Goal: Task Accomplishment & Management: Complete application form

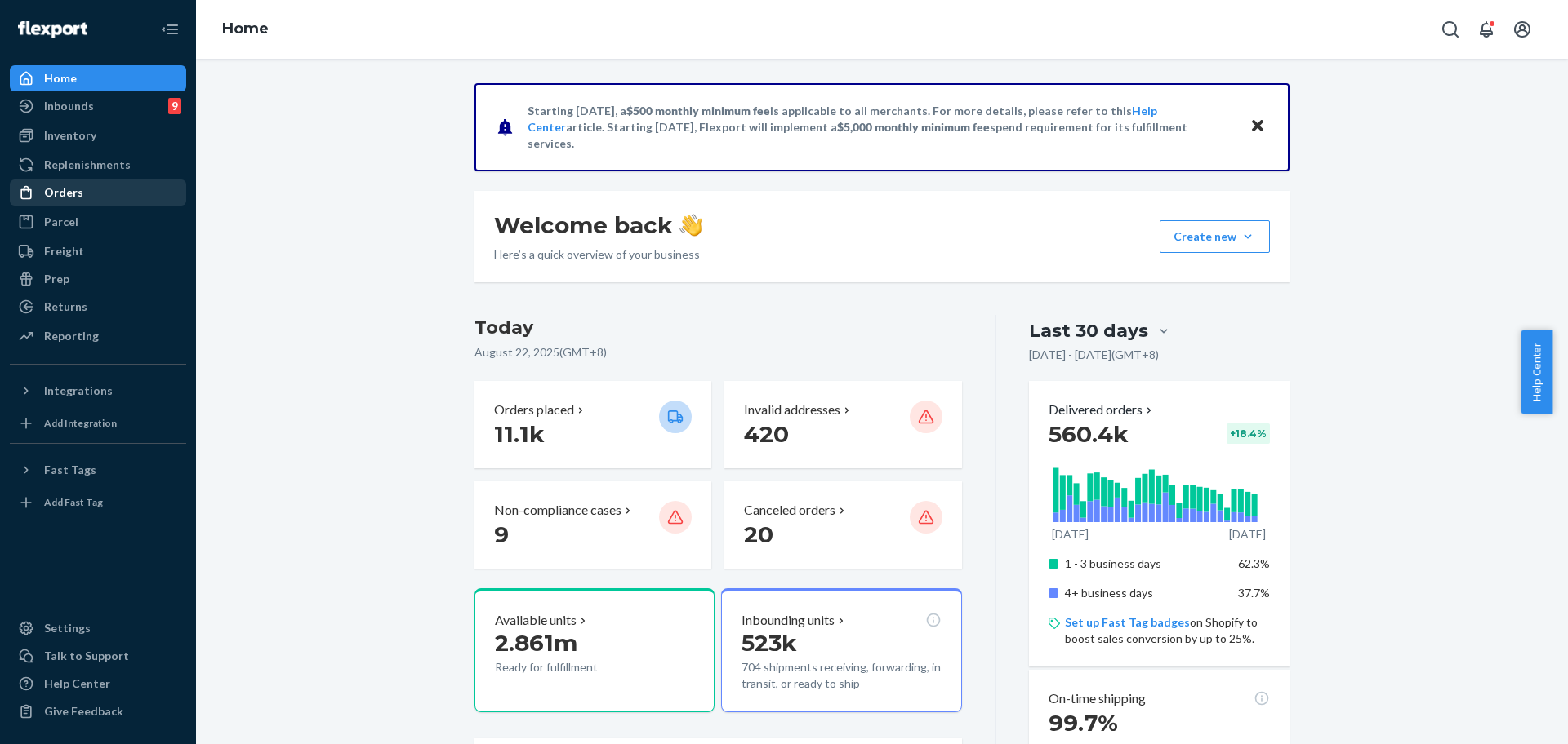
click at [40, 202] on div "Orders" at bounding box center [98, 193] width 173 height 23
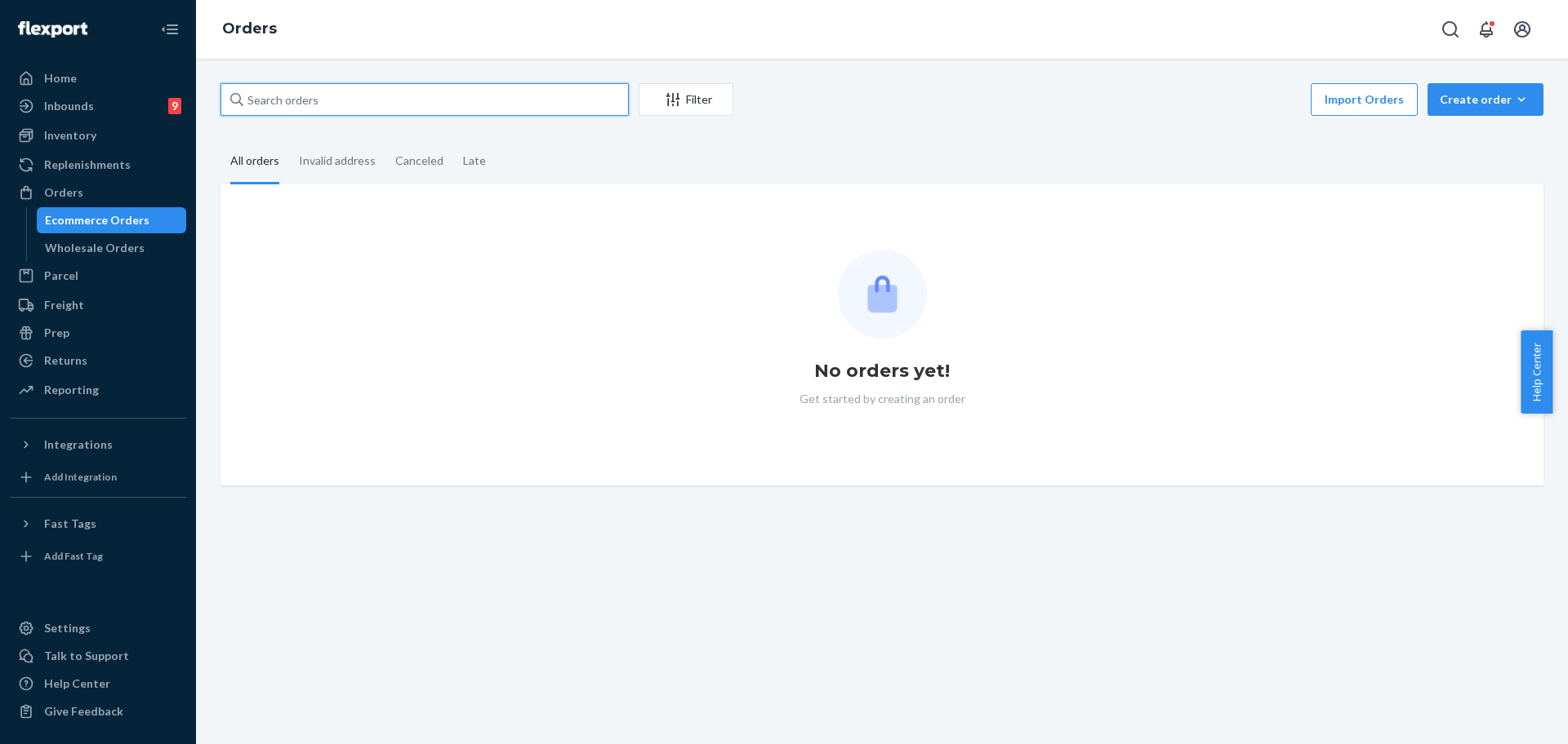
click at [293, 91] on input "text" at bounding box center [424, 99] width 408 height 33
paste input "254619234"
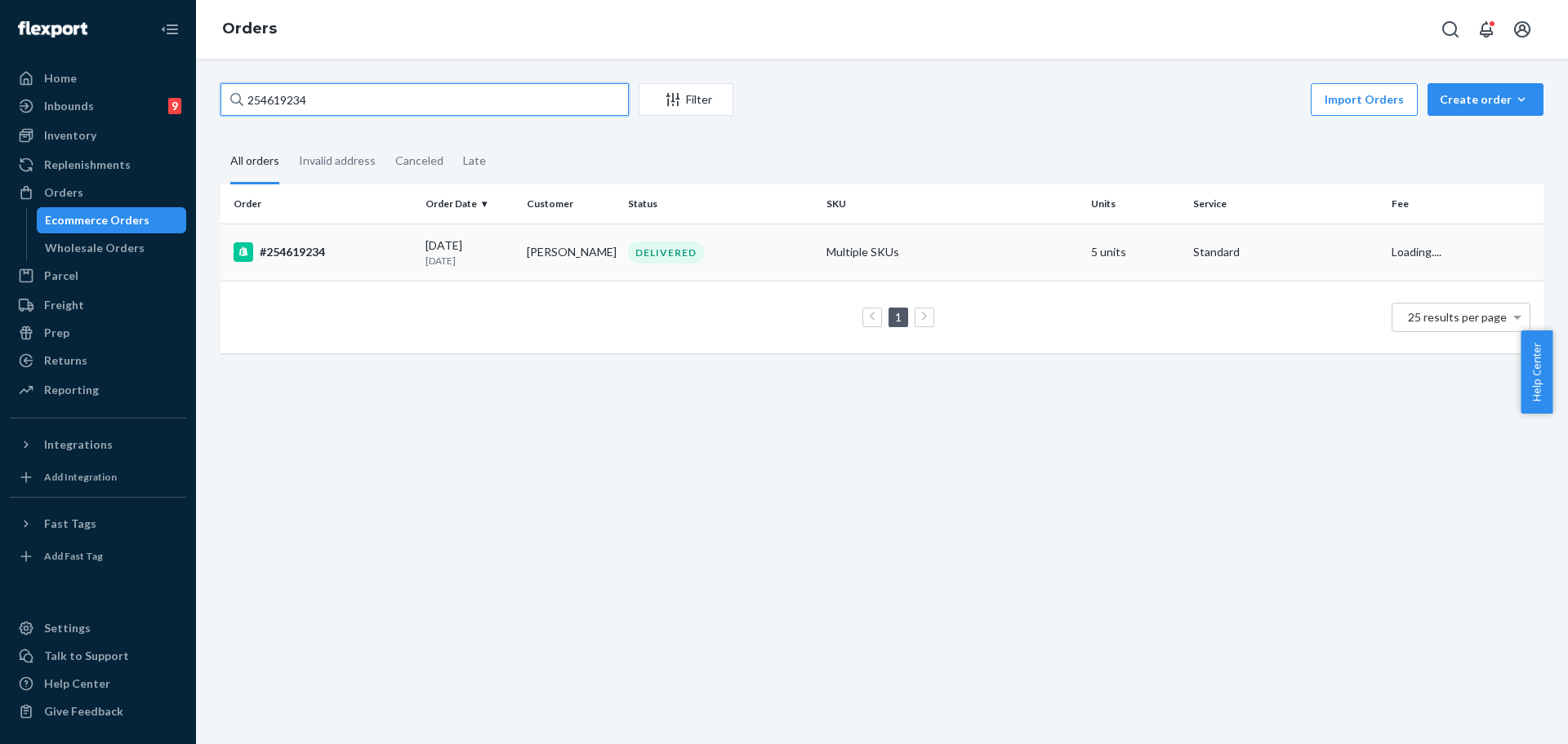
type input "254619234"
click at [1093, 234] on td "5 units" at bounding box center [1135, 252] width 101 height 57
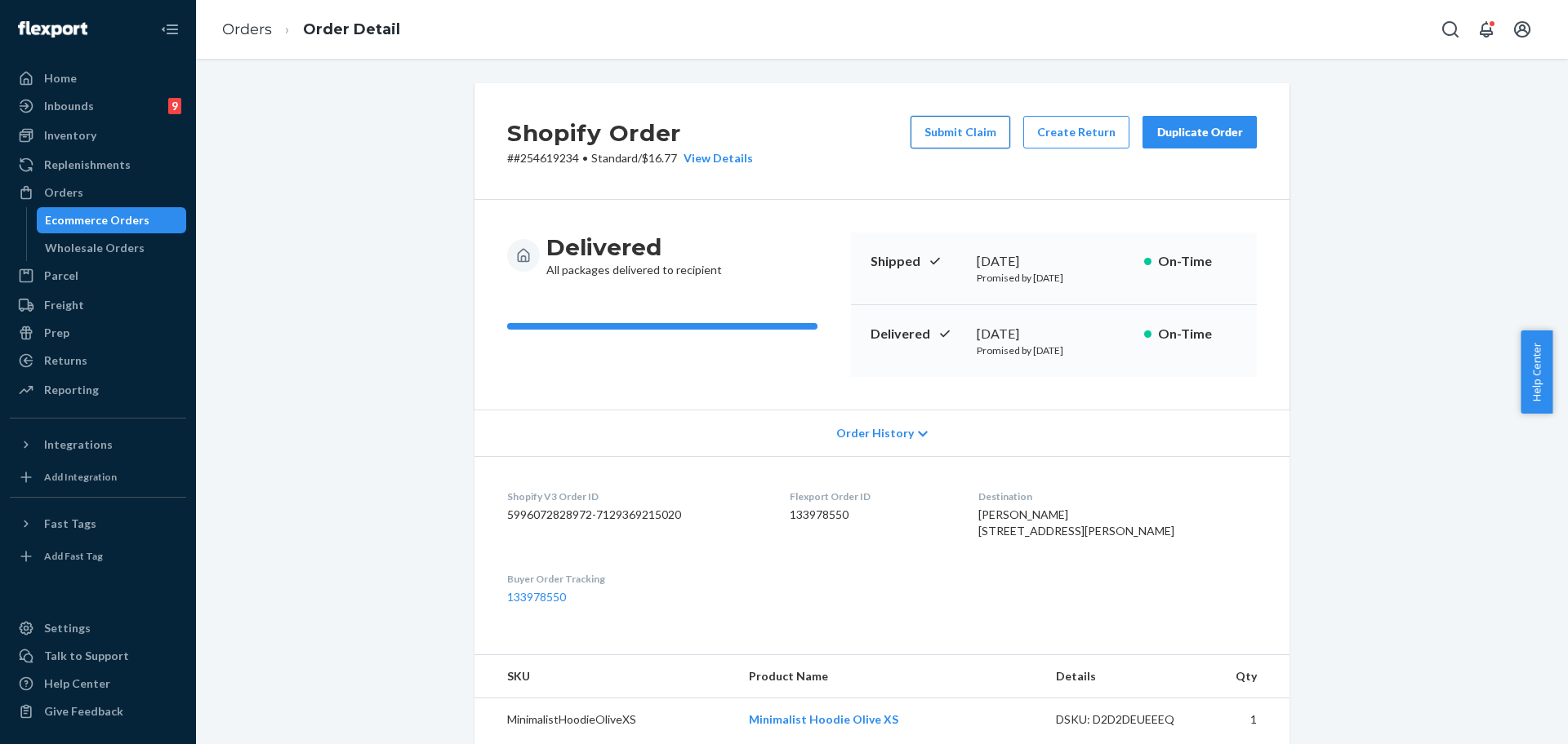
click at [980, 126] on button "Submit Claim" at bounding box center [961, 132] width 99 height 33
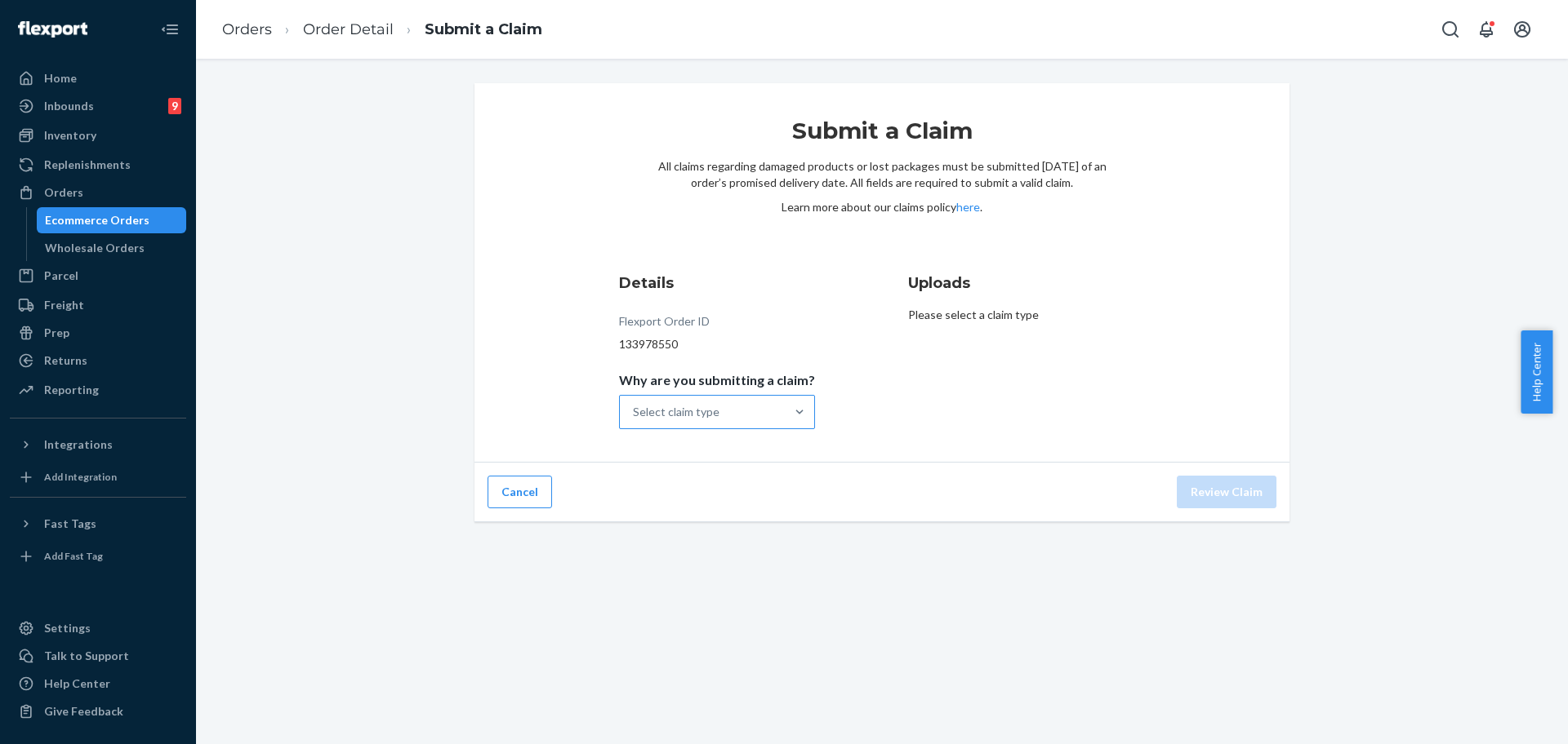
click at [742, 412] on div "Select claim type" at bounding box center [702, 412] width 165 height 33
click at [634, 412] on input "Why are you submitting a claim? Select claim type" at bounding box center [633, 412] width 2 height 16
drag, startPoint x: 703, startPoint y: 562, endPoint x: 740, endPoint y: 490, distance: 81.0
click at [740, 490] on div "Order delivered but lost Order delivered damaged Incorrect product Missing prod…" at bounding box center [717, 501] width 196 height 137
click at [634, 420] on input "Why are you submitting a claim? option Order delivered damaged focused, 2 of 4.…" at bounding box center [633, 412] width 2 height 16
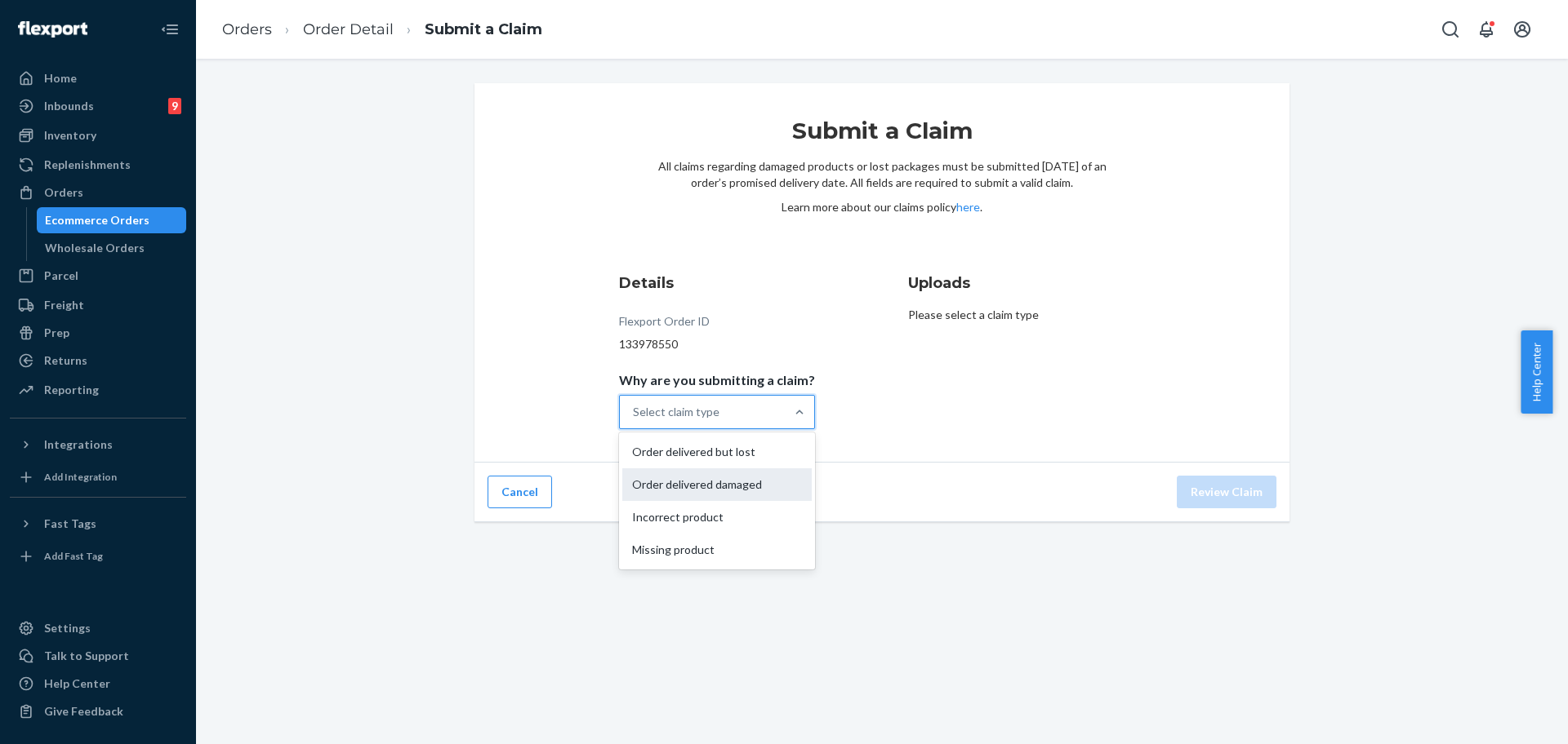
click at [741, 487] on div "Order delivered damaged" at bounding box center [717, 484] width 189 height 33
click at [634, 420] on input "Why are you submitting a claim? option Order delivered damaged focused, 2 of 4.…" at bounding box center [633, 412] width 2 height 16
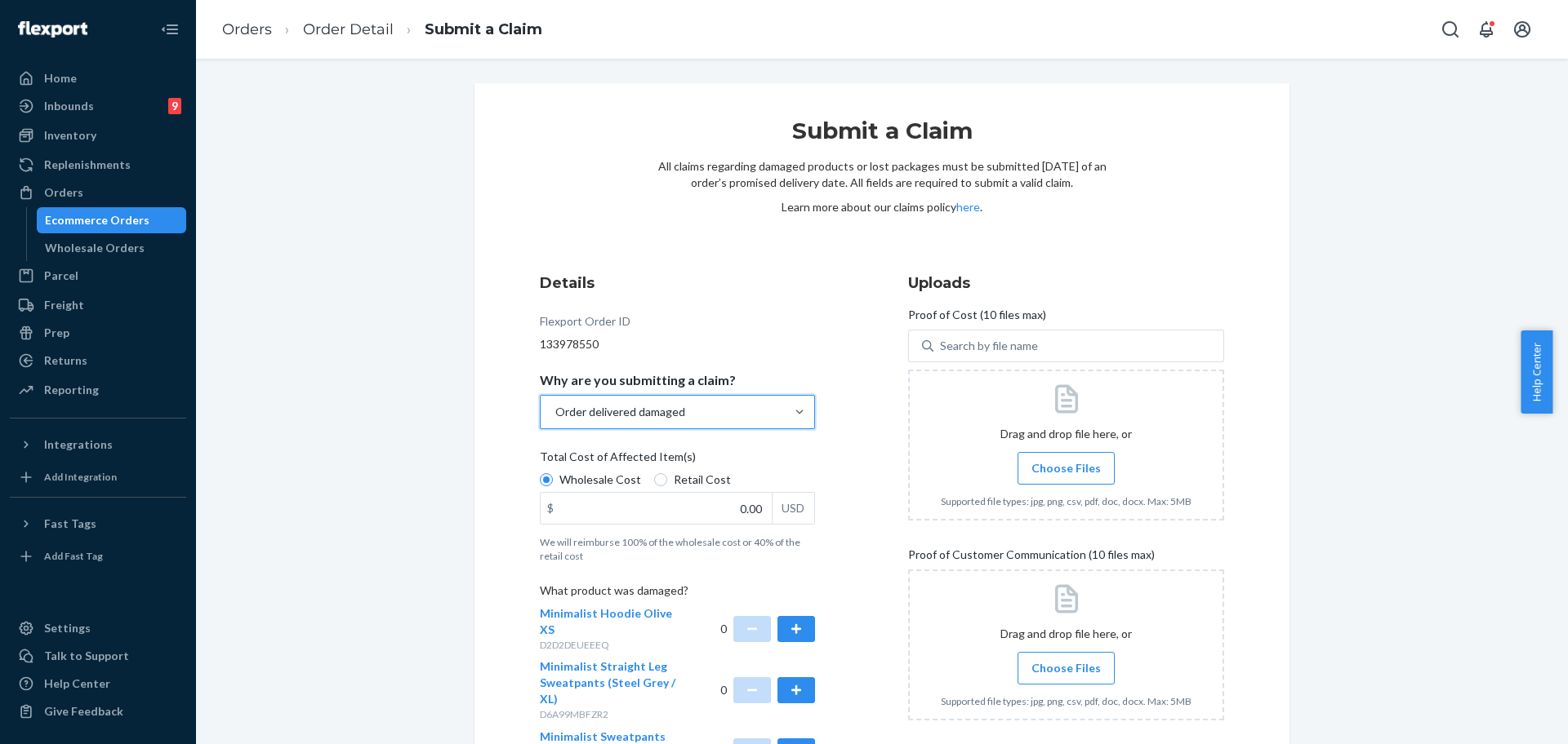
scroll to position [251, 0]
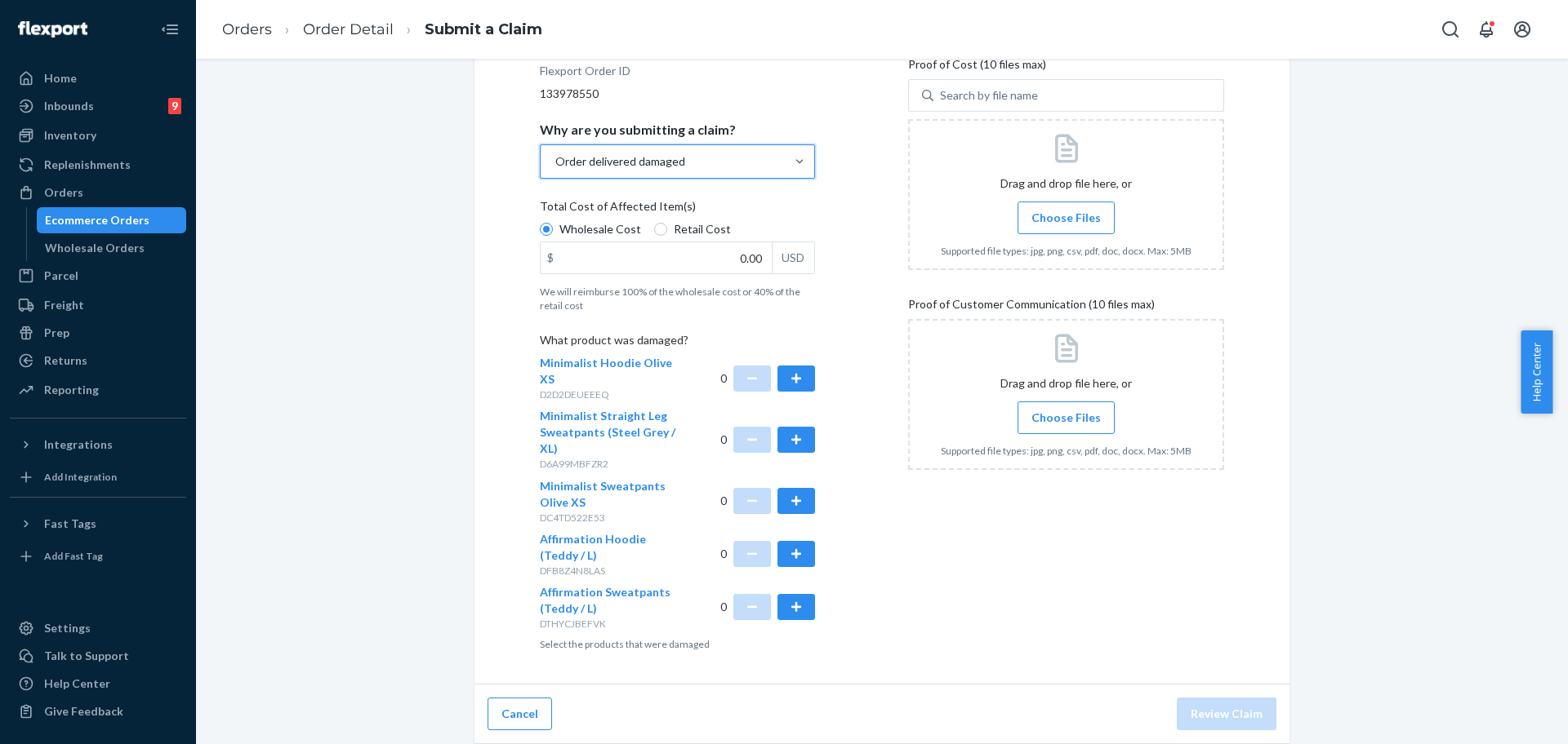
click at [811, 546] on div "Details Flexport Order ID 133978550 Why are you submitting a claim? option Orde…" at bounding box center [698, 337] width 316 height 649
click at [804, 560] on button "button" at bounding box center [796, 554] width 38 height 26
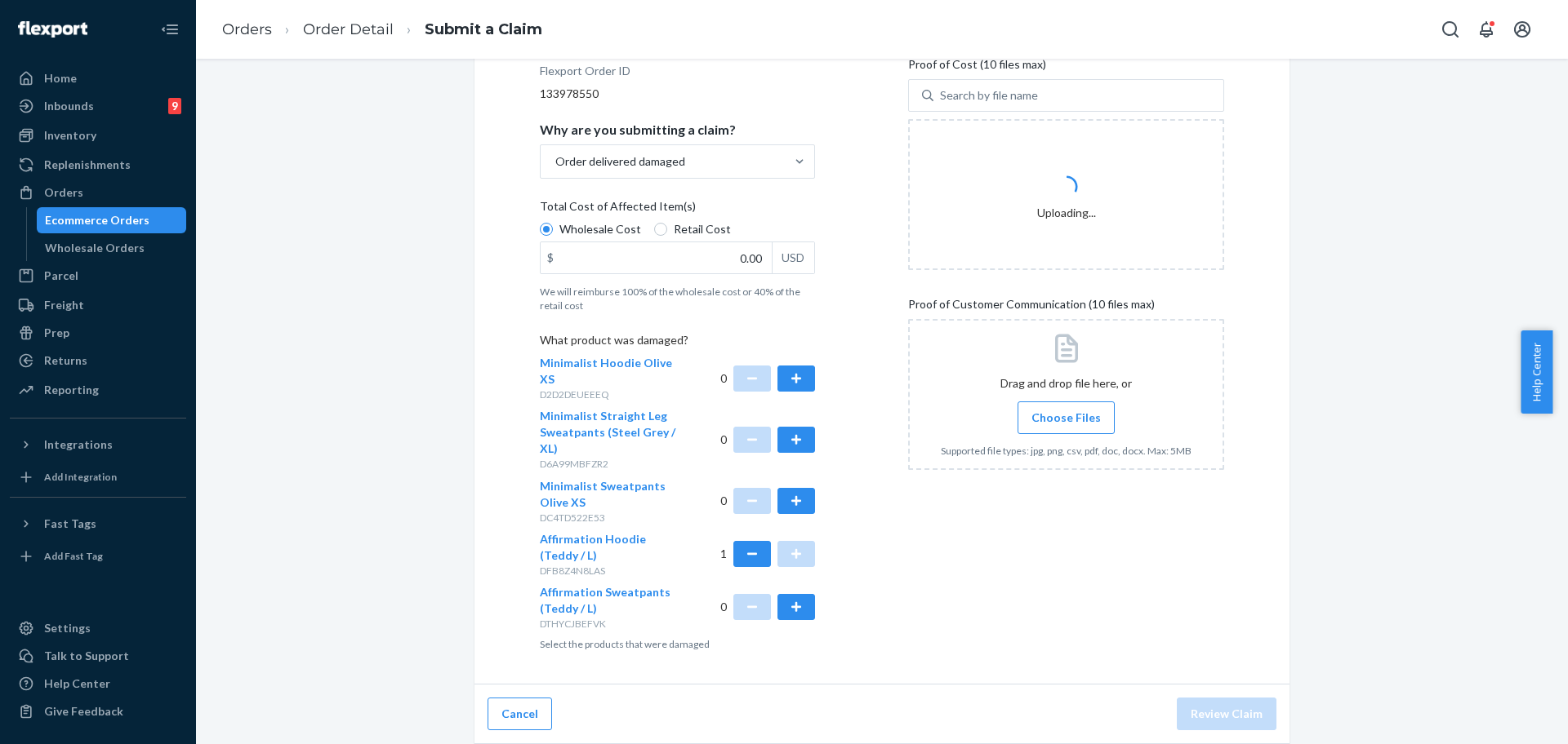
click at [703, 281] on label "Total Cost of Affected Item(s) Wholesale Cost Retail Cost $ 0.00 USD We will re…" at bounding box center [677, 256] width 275 height 114
click at [553, 236] on input "Wholesale Cost" at bounding box center [547, 230] width 13 height 13
click at [712, 269] on input "0.00" at bounding box center [656, 257] width 231 height 31
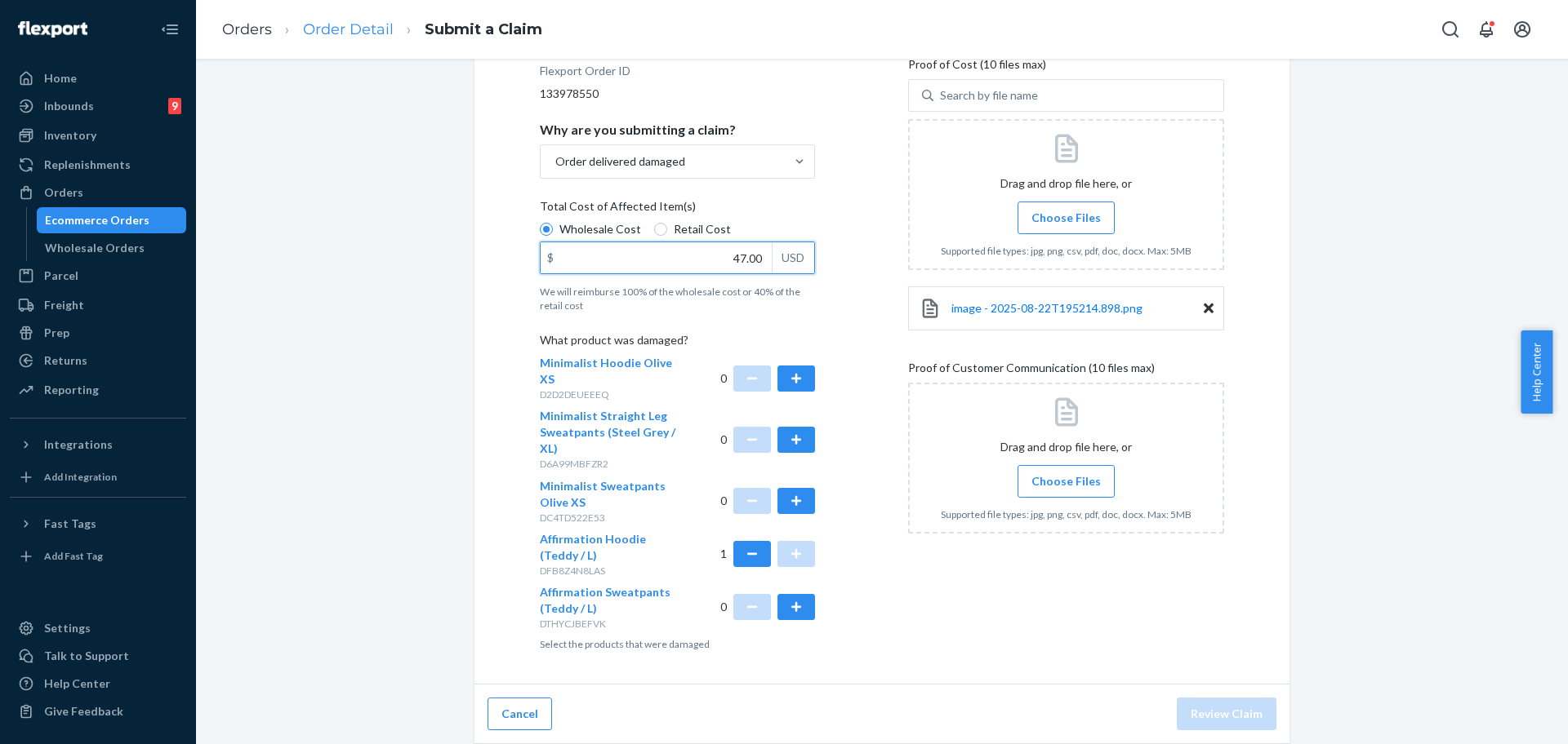
type input "47.00"
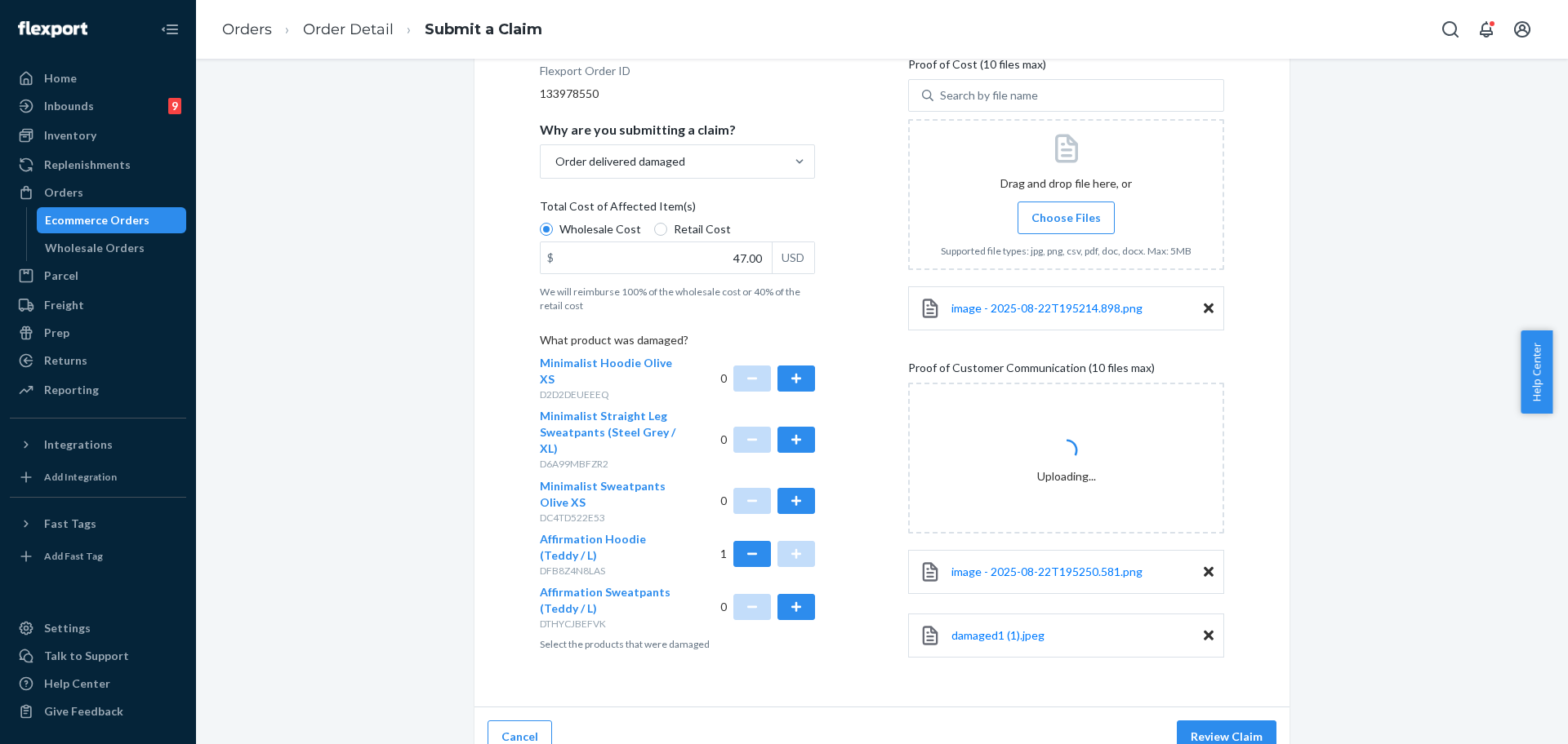
drag, startPoint x: 1384, startPoint y: 720, endPoint x: 1332, endPoint y: 720, distance: 52.0
click at [1384, 720] on div "Submit a Claim All claims regarding damaged products or lost packages must be s…" at bounding box center [882, 300] width 1348 height 935
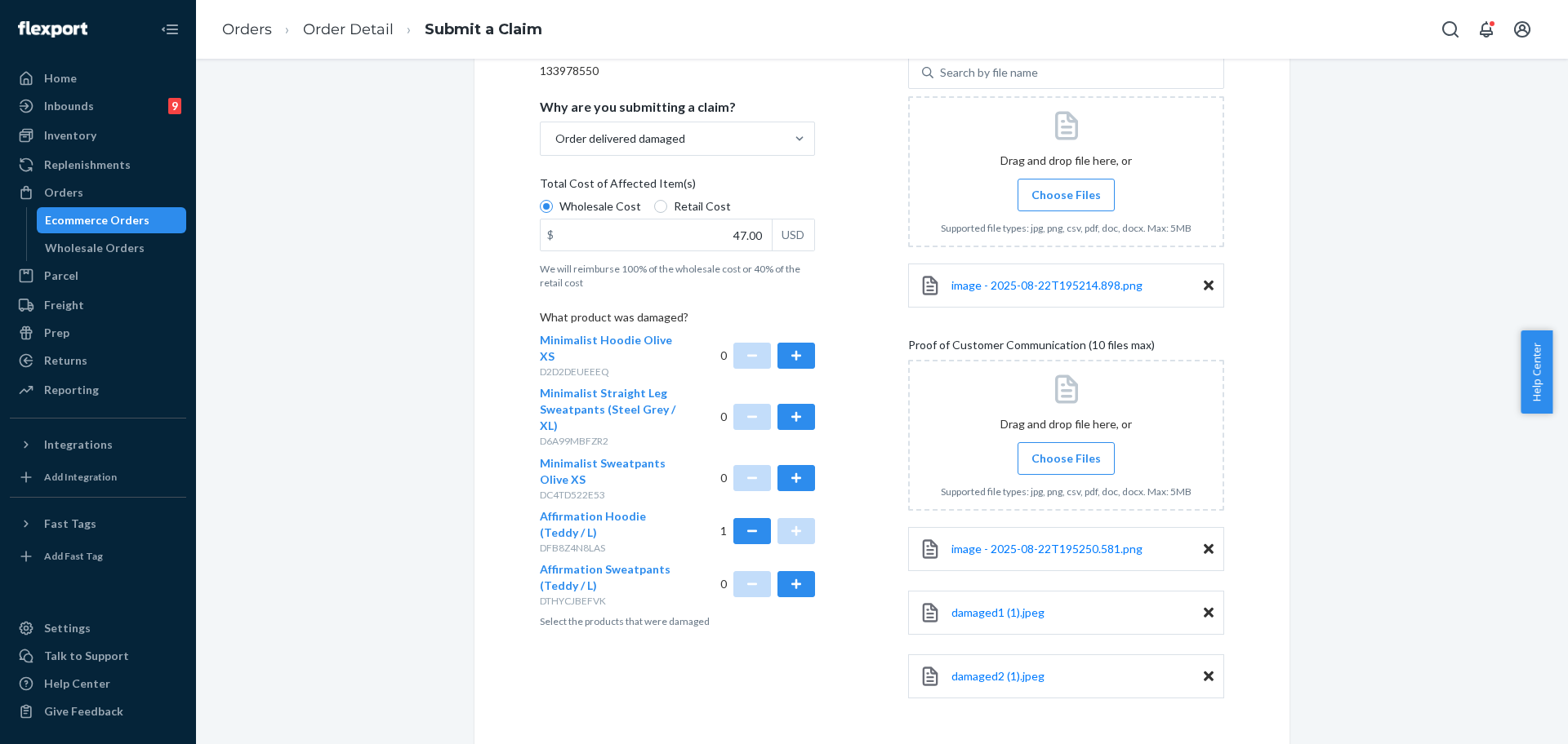
scroll to position [337, 0]
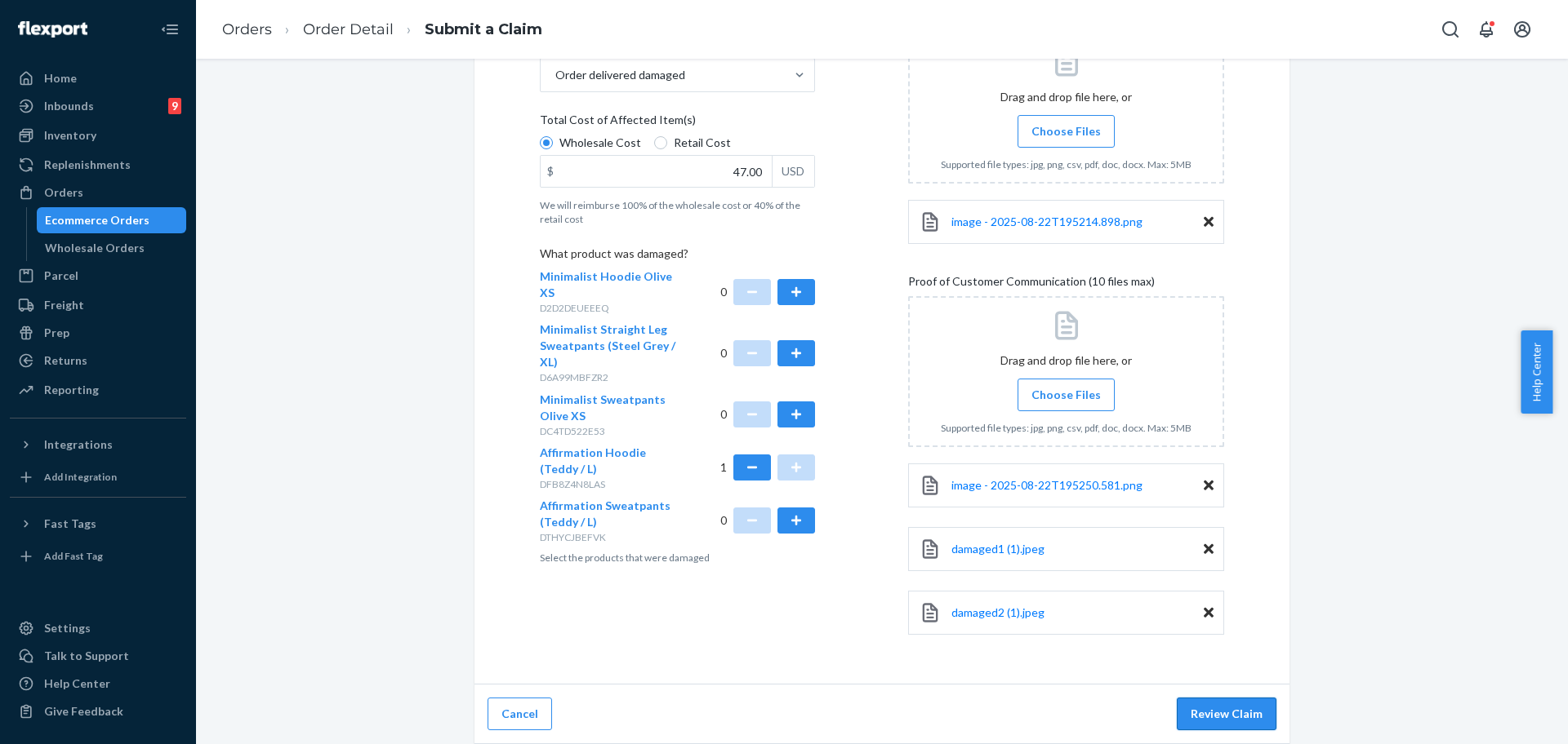
click at [1197, 720] on button "Review Claim" at bounding box center [1226, 714] width 99 height 33
click at [1200, 713] on button "Review Claim" at bounding box center [1226, 714] width 99 height 33
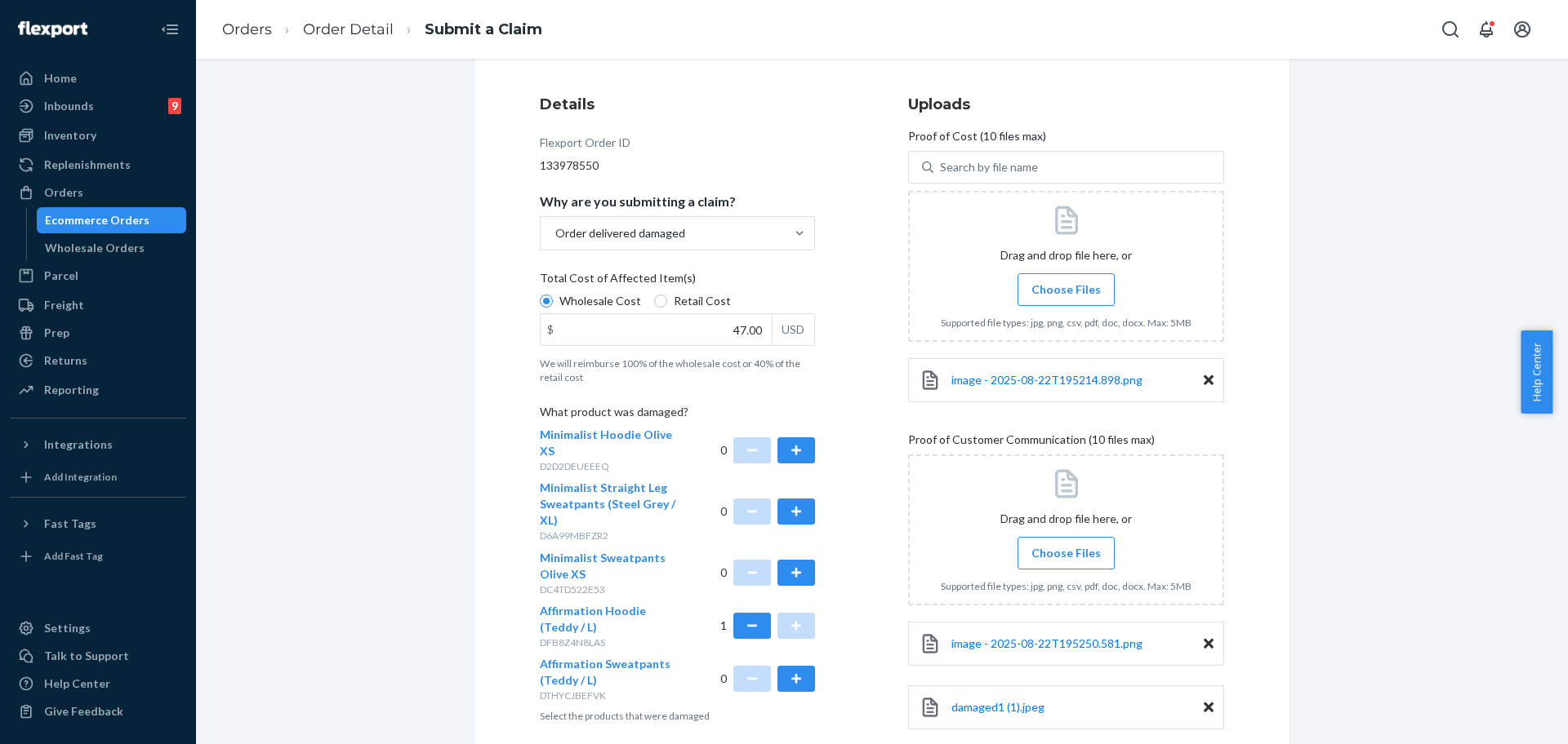
scroll to position [0, 0]
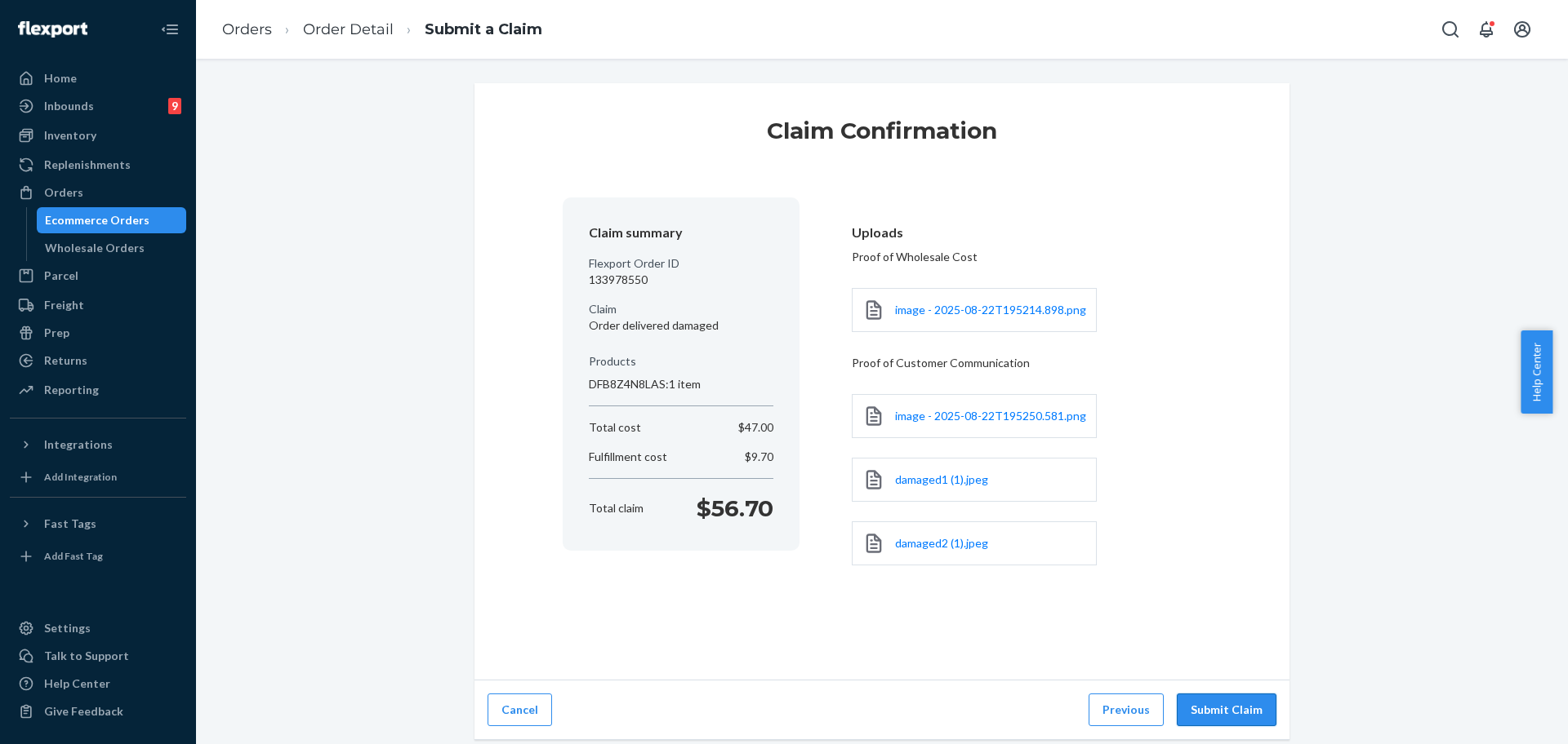
click at [1225, 711] on button "Submit Claim" at bounding box center [1226, 710] width 99 height 33
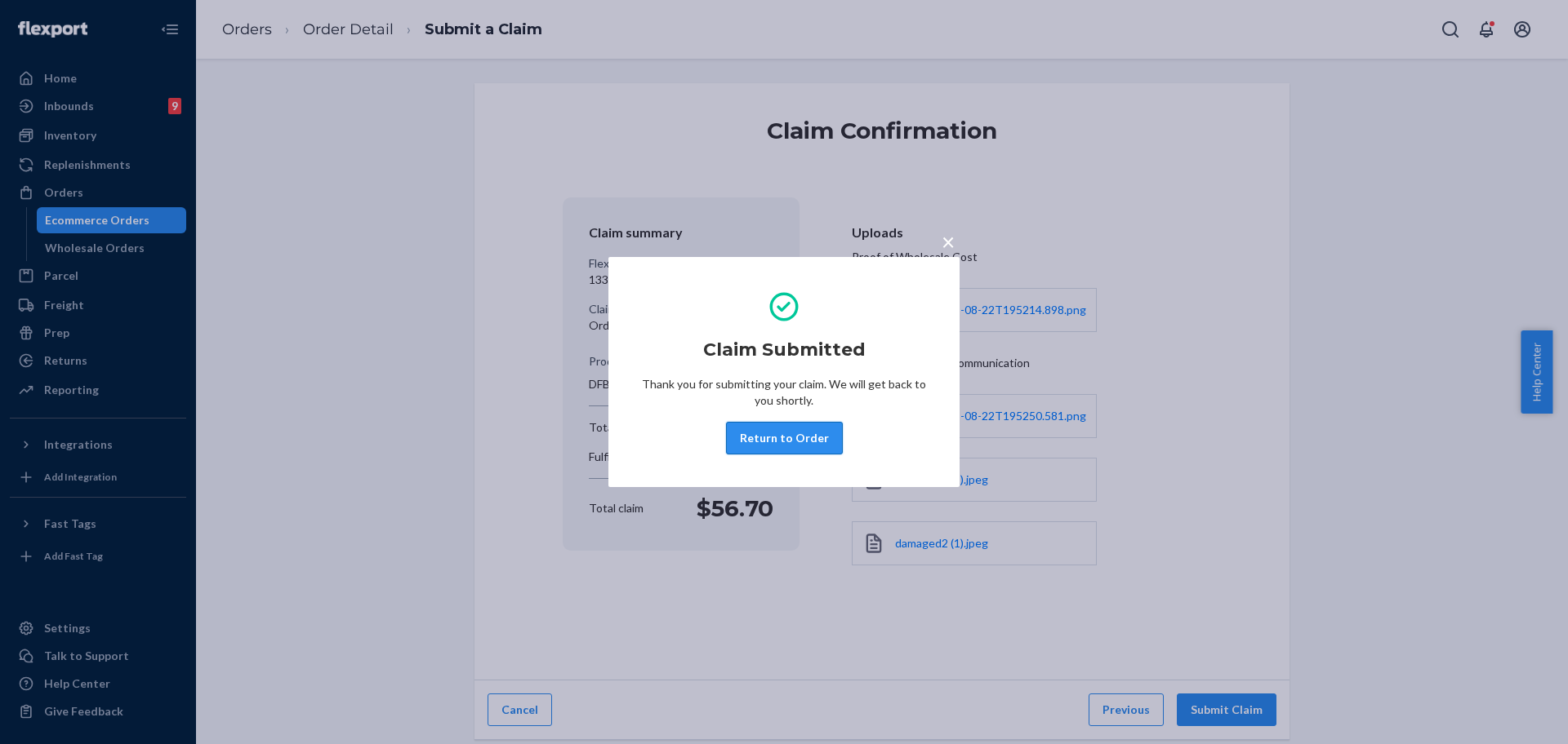
click at [761, 430] on button "Return to Order" at bounding box center [784, 438] width 117 height 33
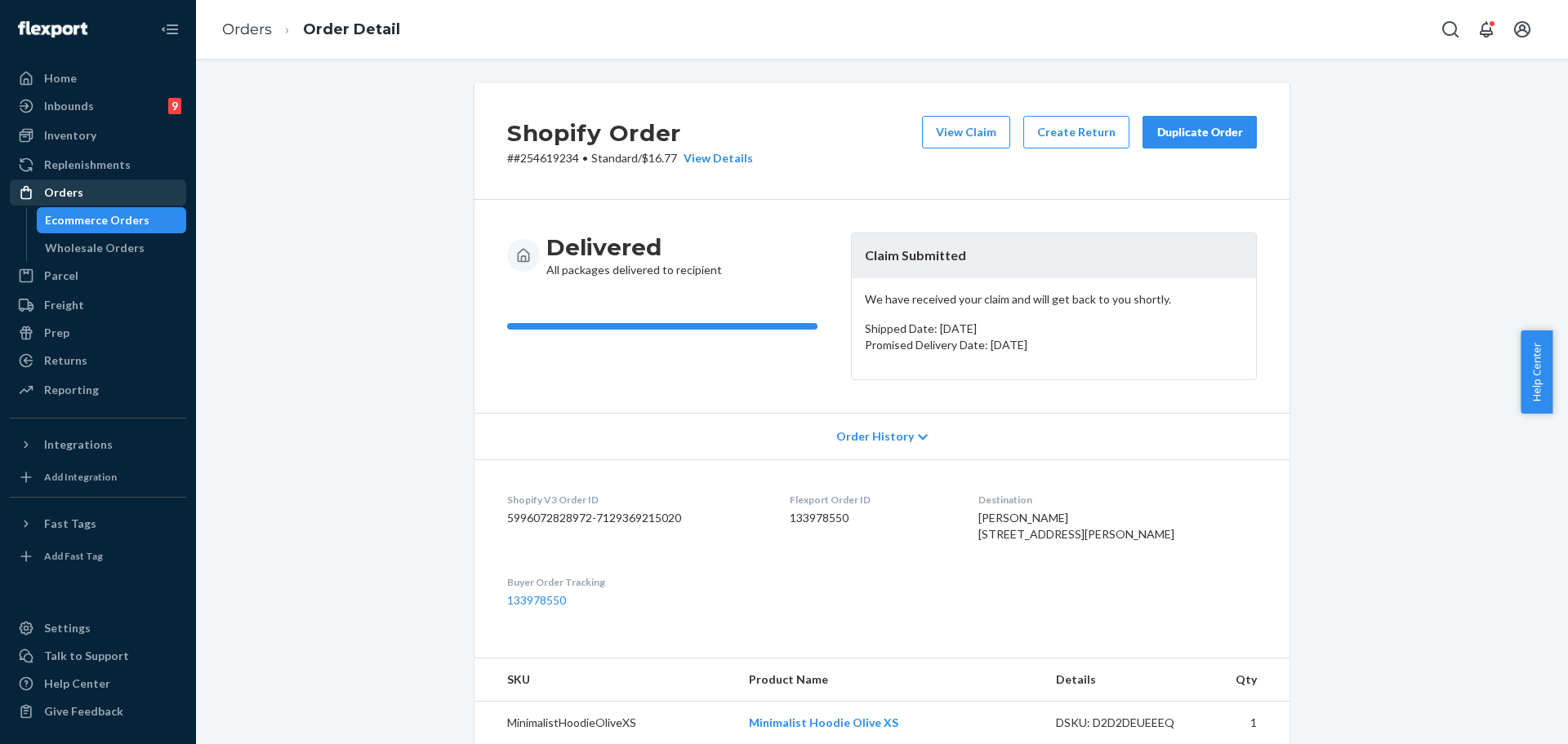
click at [109, 198] on div "Orders" at bounding box center [98, 193] width 173 height 23
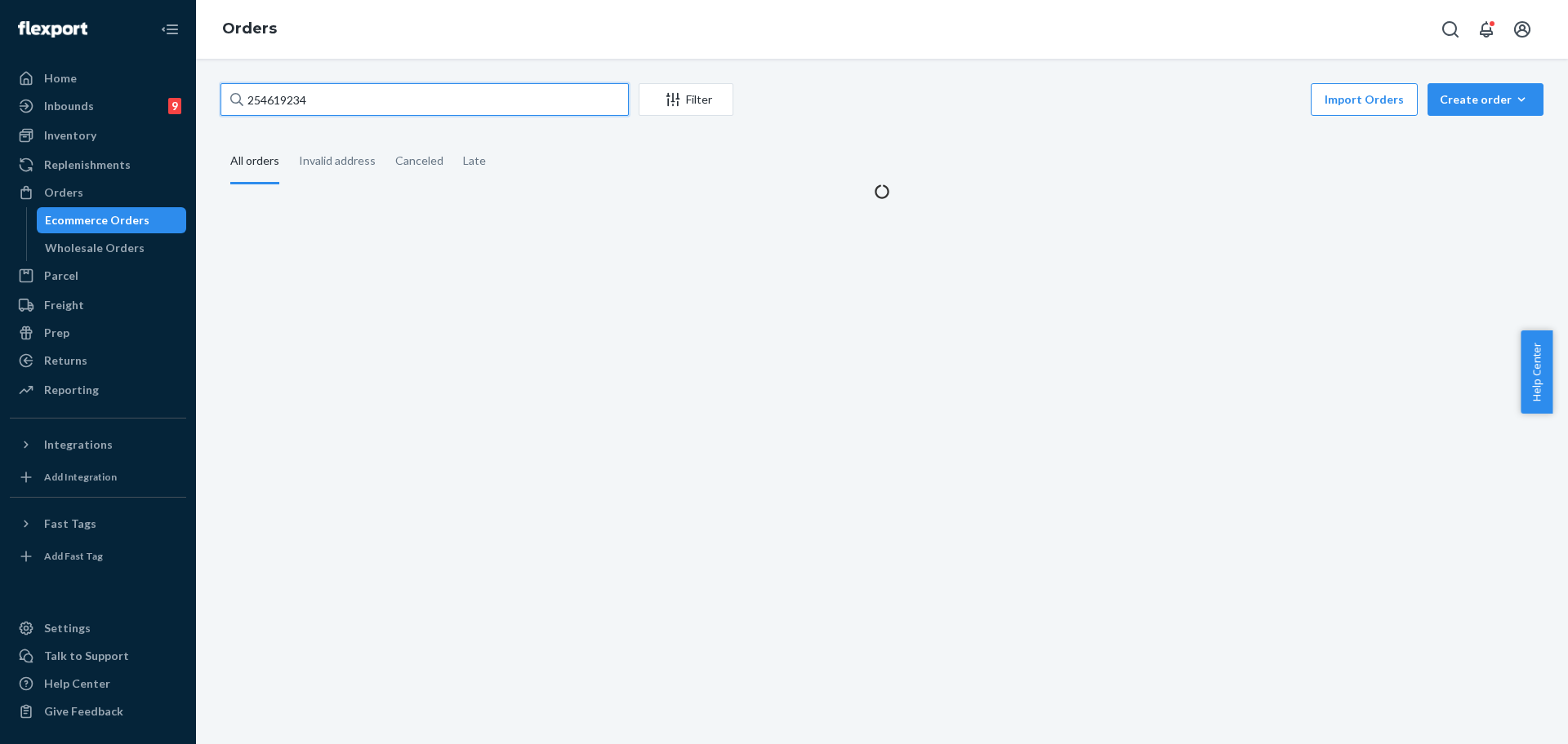
click at [345, 109] on input "254619234" at bounding box center [424, 99] width 408 height 33
paste input "5193"
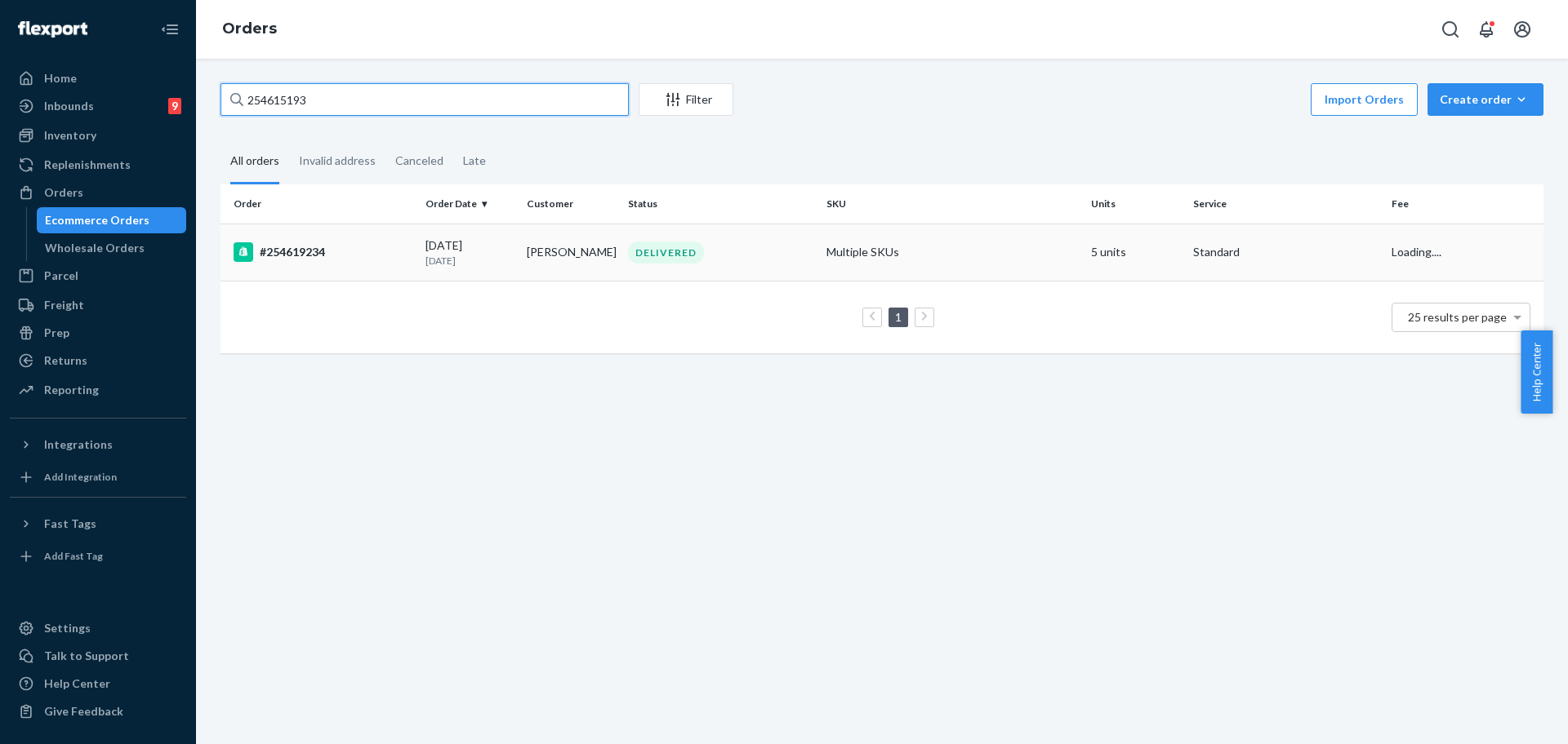
type input "254615193"
click at [1011, 267] on td "Multiple SKUs" at bounding box center [952, 252] width 265 height 57
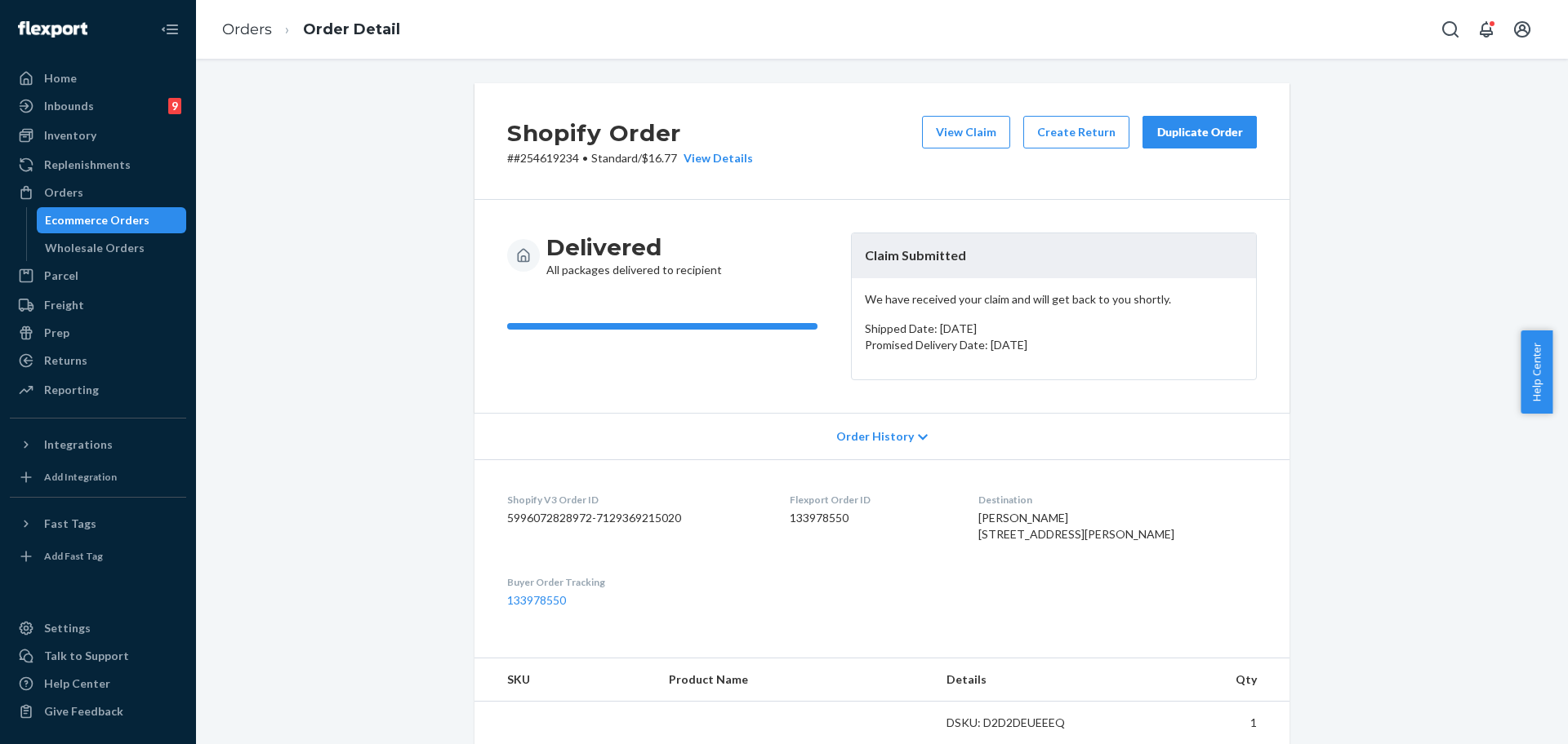
click at [1247, 126] on button "Duplicate Order" at bounding box center [1200, 132] width 114 height 33
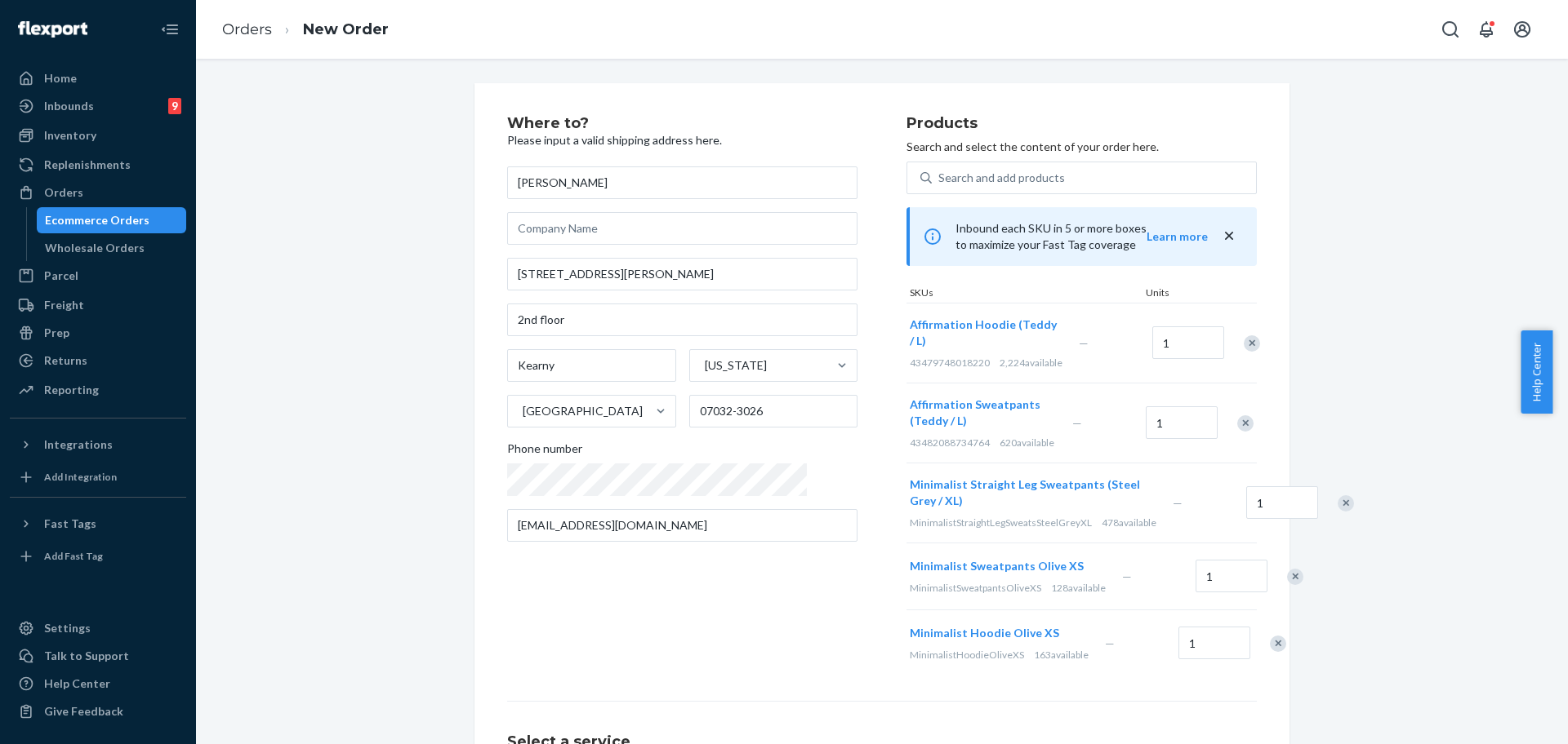
click at [229, 42] on ol "Orders New Order" at bounding box center [305, 29] width 193 height 48
click at [245, 33] on link "Orders" at bounding box center [246, 29] width 50 height 18
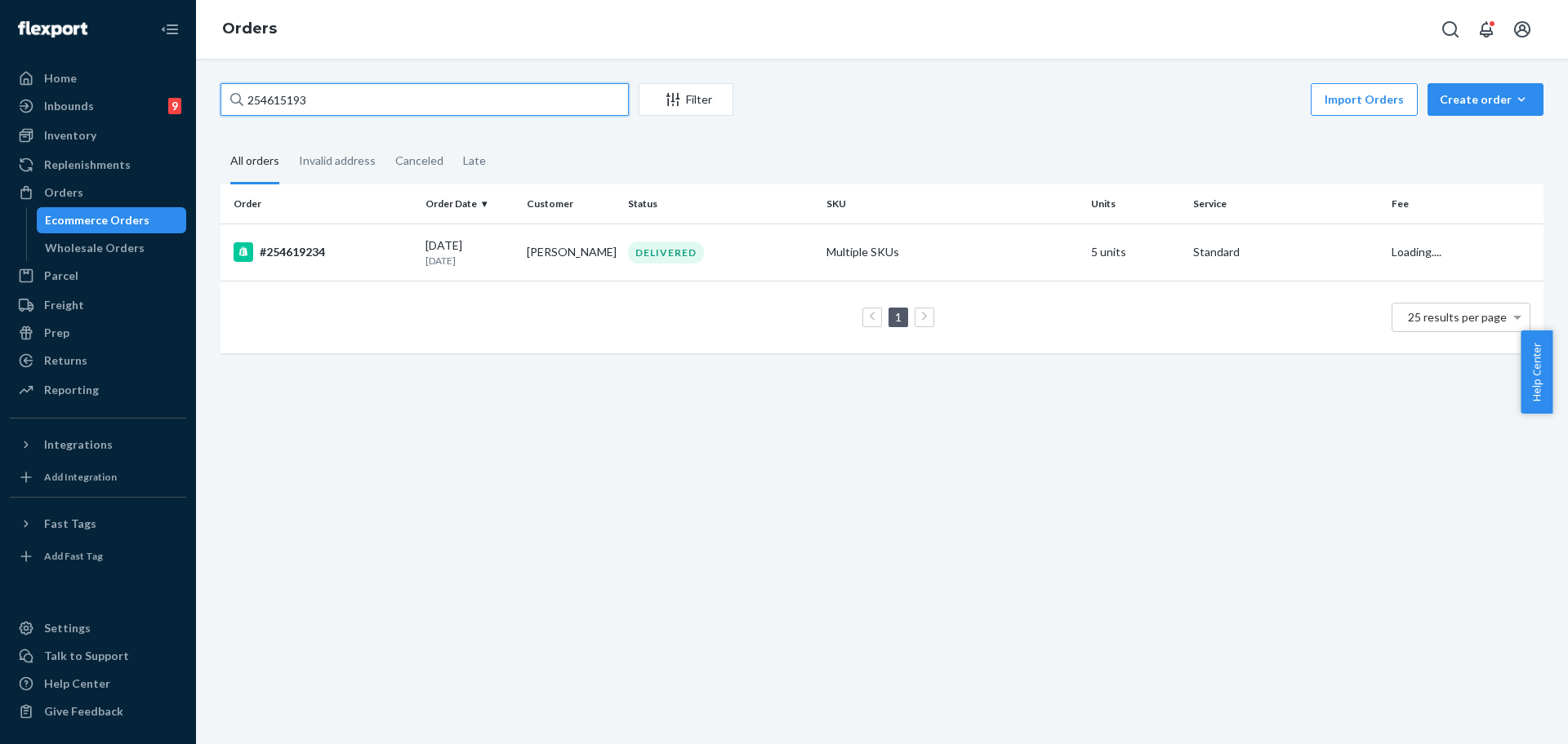
click at [532, 87] on input "254615193" at bounding box center [424, 99] width 408 height 33
paste input "#"
type input "#254615193"
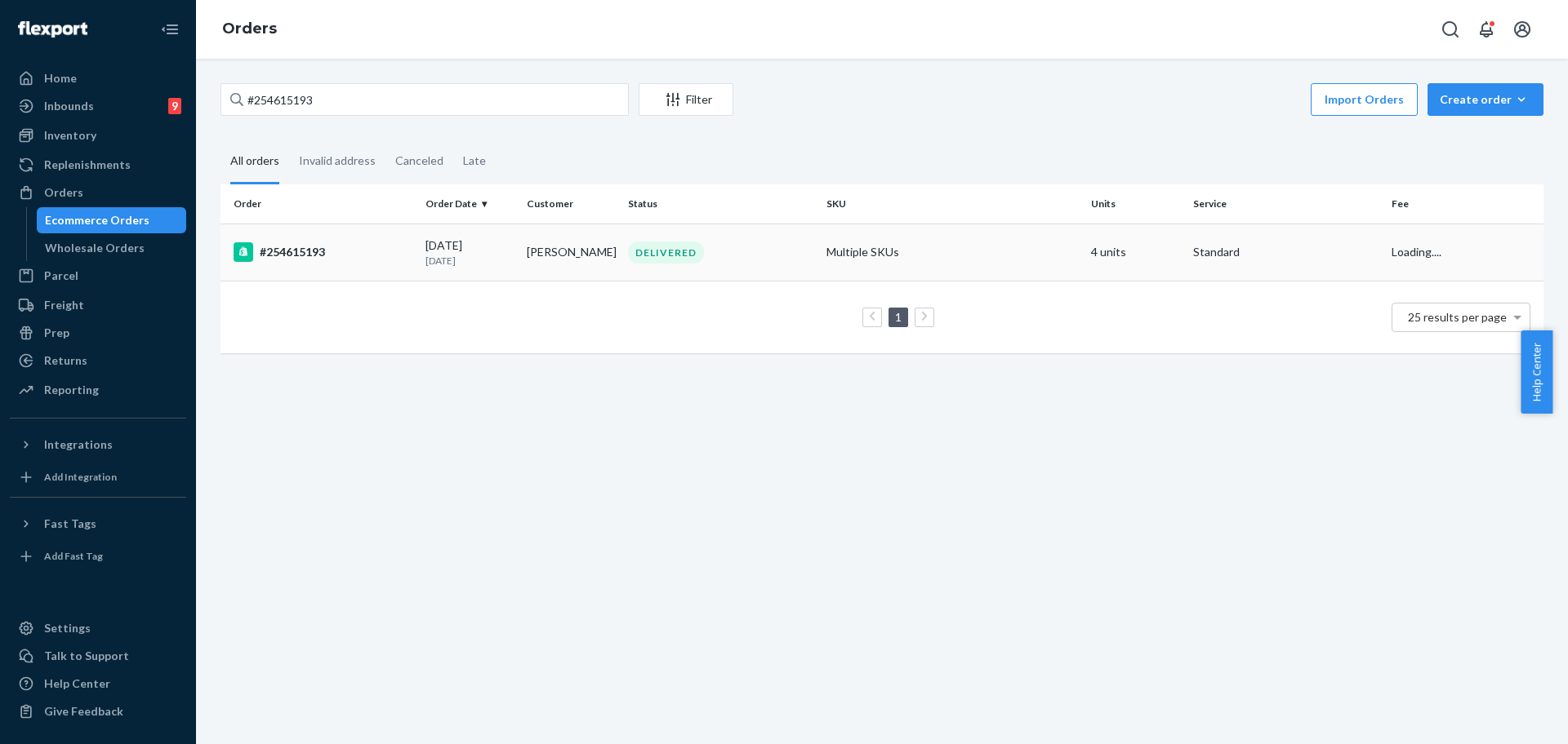
click at [936, 233] on td "Multiple SKUs" at bounding box center [952, 252] width 265 height 57
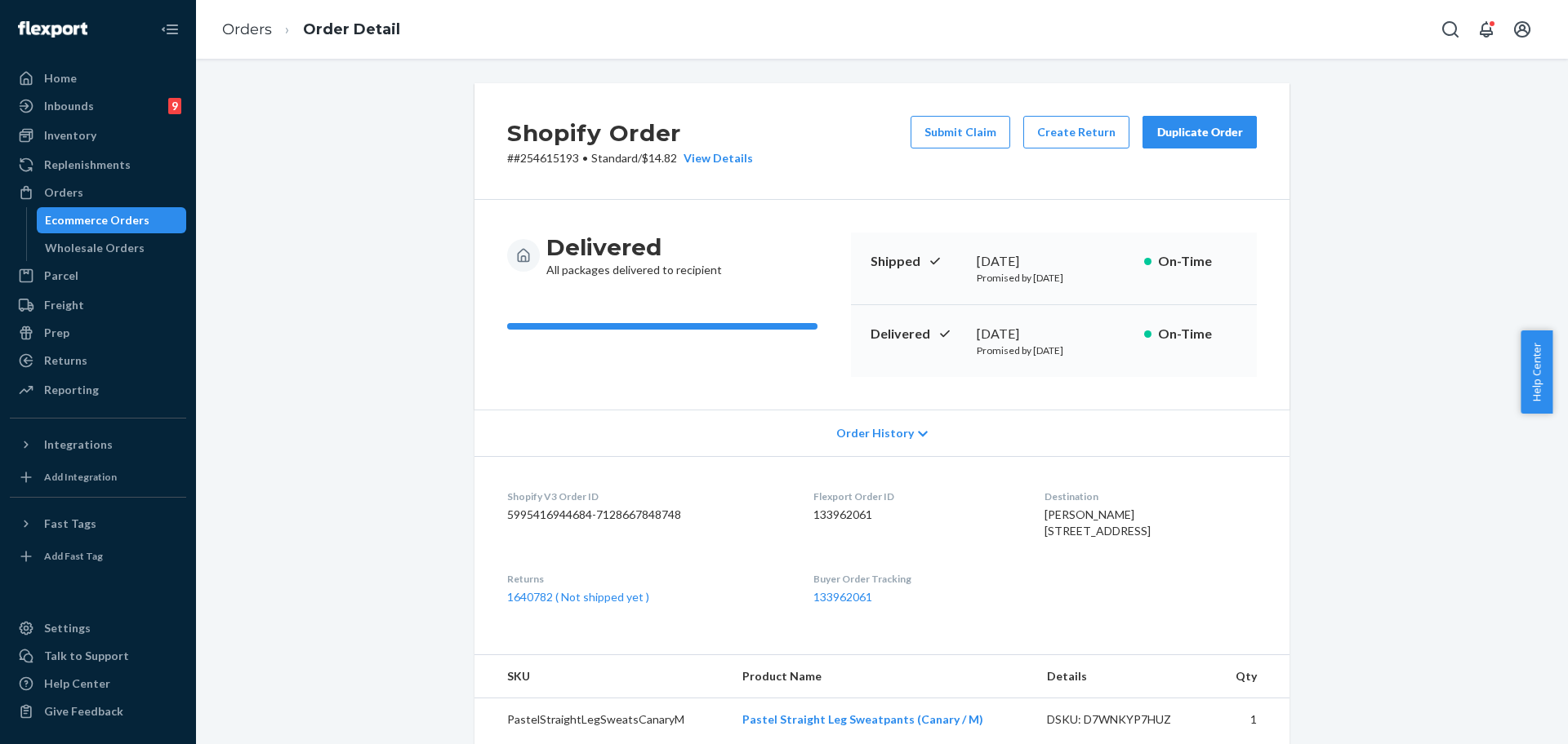
click at [1226, 124] on div "Duplicate Order" at bounding box center [1200, 132] width 87 height 16
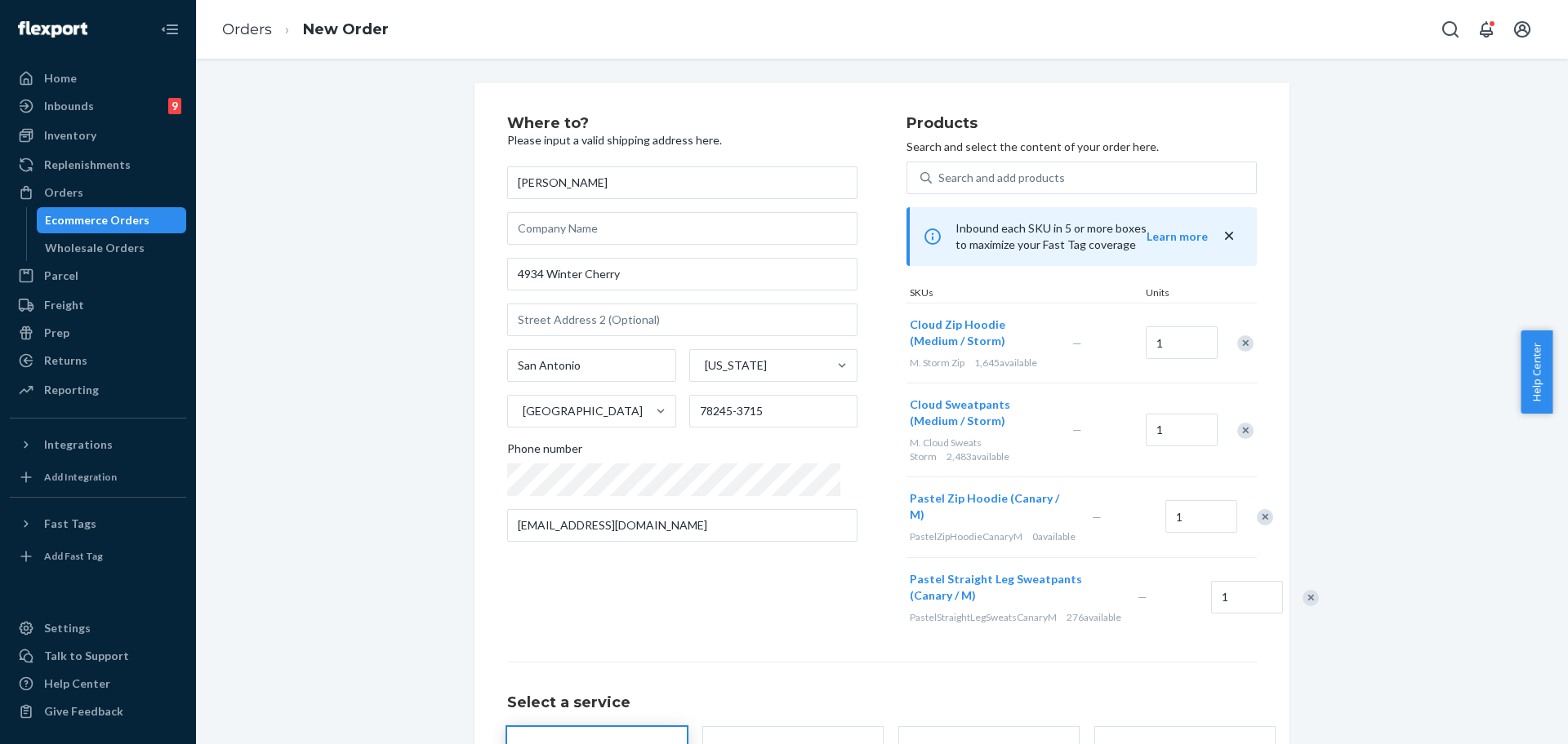
type input "[PERSON_NAME]"
